Goal: Task Accomplishment & Management: Manage account settings

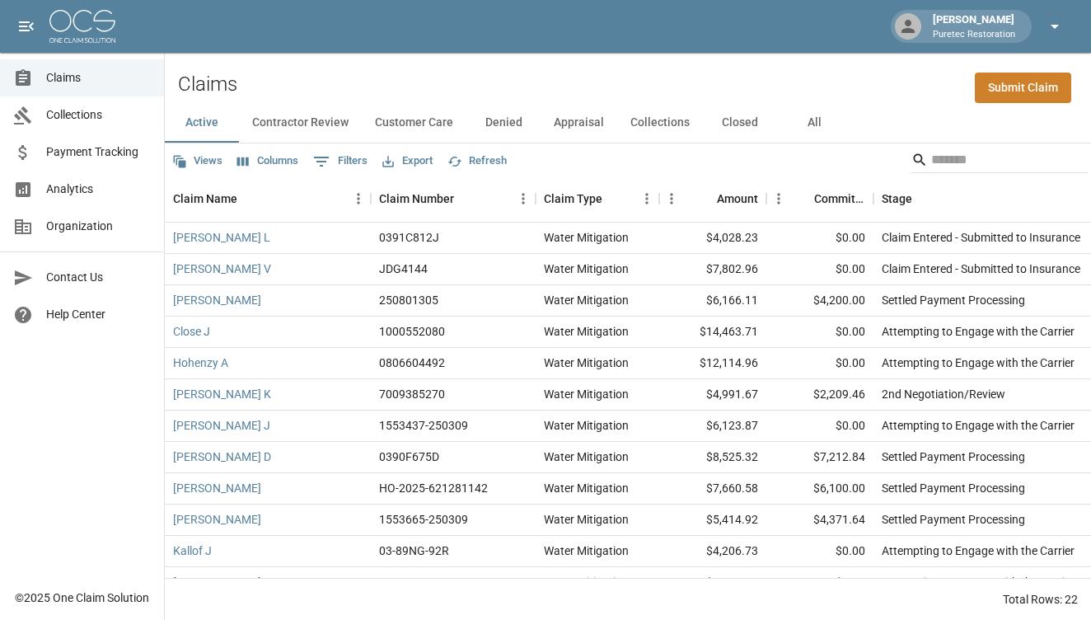
click at [1054, 34] on icon "button" at bounding box center [1055, 26] width 20 height 20
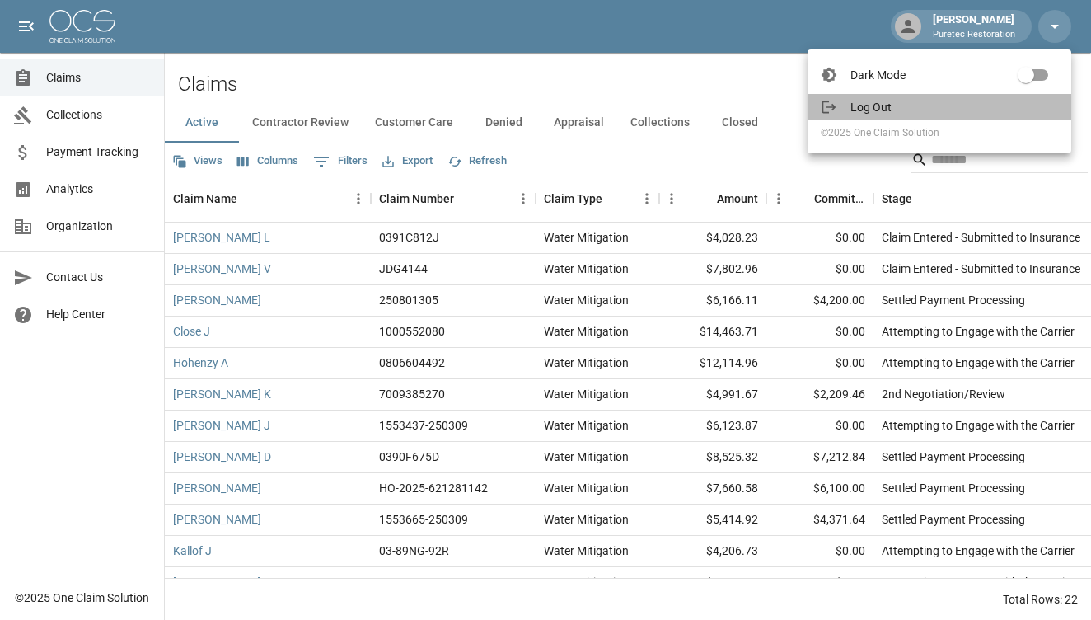
click at [947, 105] on span "Log Out" at bounding box center [954, 107] width 208 height 16
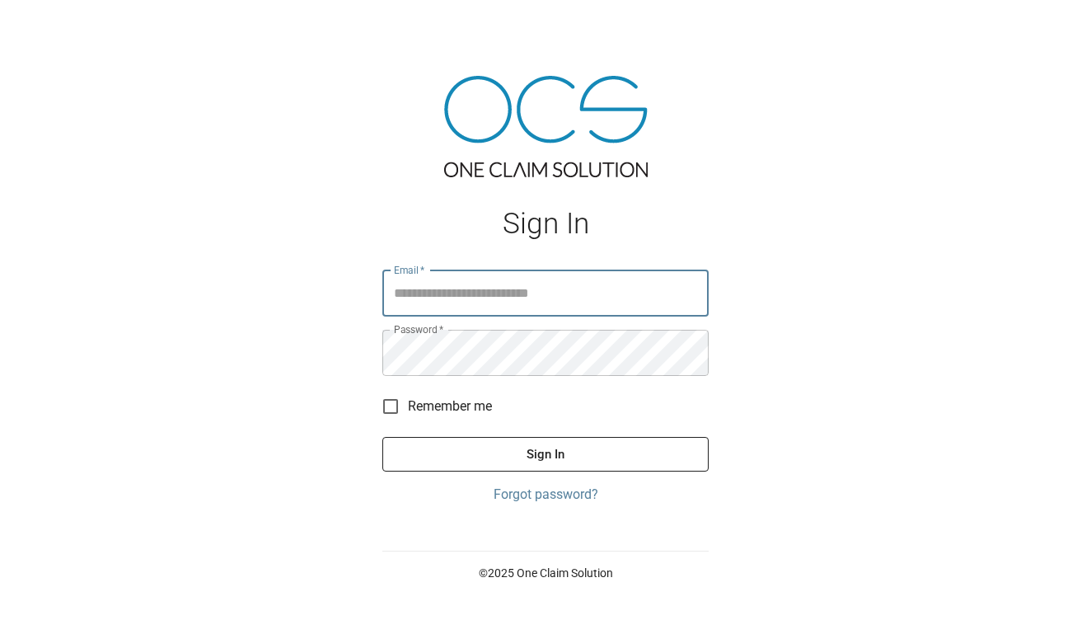
type input "**********"
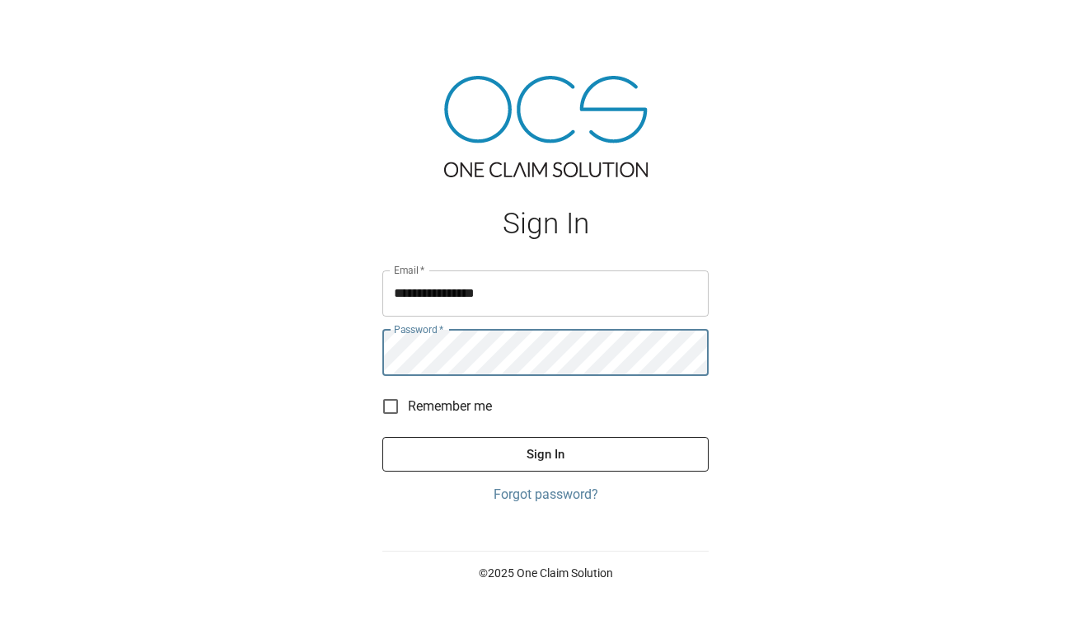
click at [534, 449] on button "Sign In" at bounding box center [545, 454] width 326 height 35
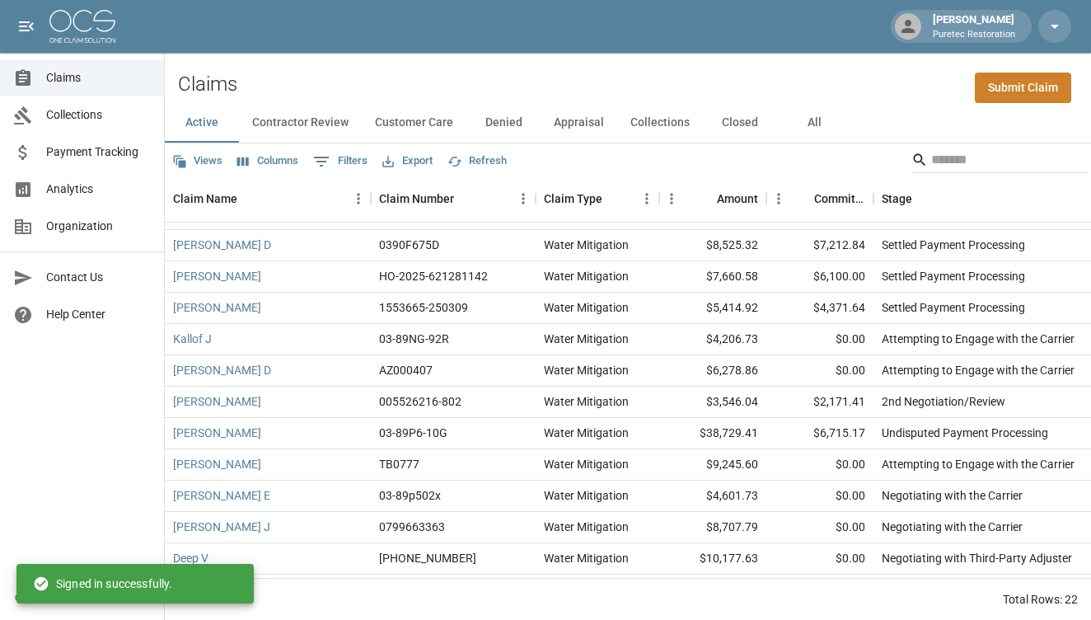
scroll to position [213, 0]
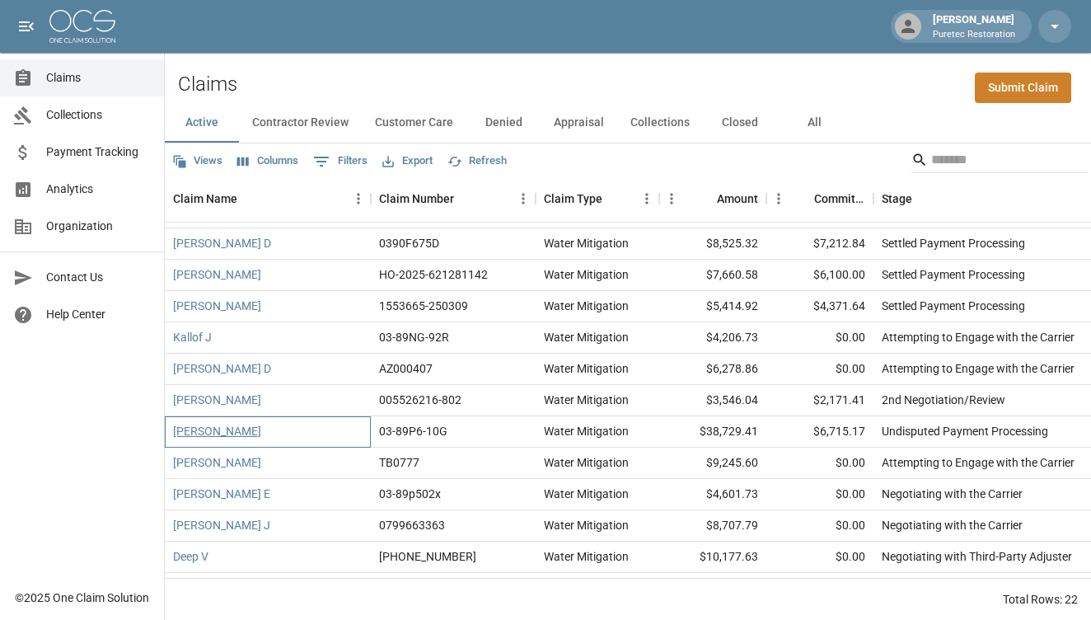
click at [236, 430] on link "[PERSON_NAME]" at bounding box center [217, 431] width 88 height 16
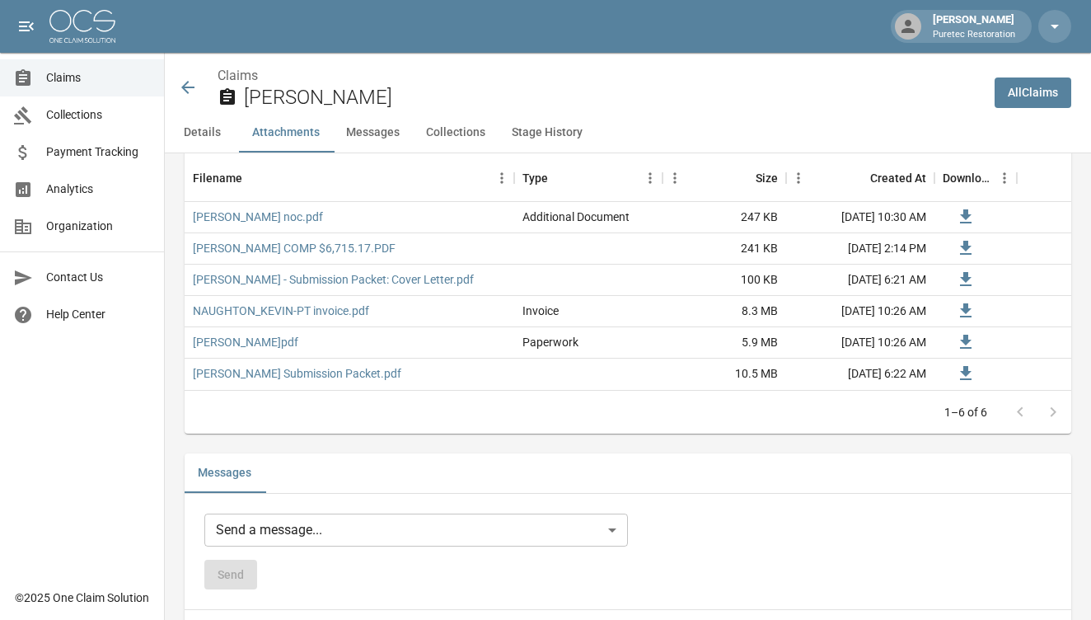
scroll to position [1148, 0]
click at [338, 307] on link "NAUGHTON_KEVIN-PT invoice.pdf" at bounding box center [281, 310] width 176 height 16
